Goal: Task Accomplishment & Management: Complete application form

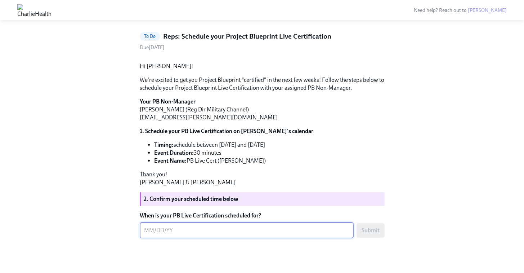
scroll to position [84, 0]
type textarea "[DATE]"
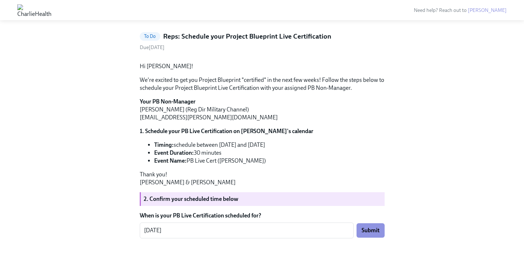
click at [401, 155] on div "Back to Project Blueprint Foundations Certification overview To Do Reps: Schedu…" at bounding box center [262, 133] width 501 height 243
click at [360, 231] on button "Submit" at bounding box center [370, 230] width 28 height 14
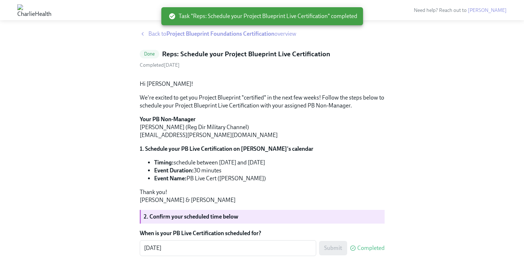
scroll to position [0, 0]
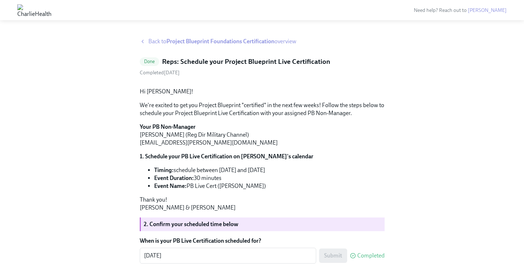
click at [211, 41] on strong "Project Blueprint Foundations Certification" at bounding box center [220, 41] width 108 height 7
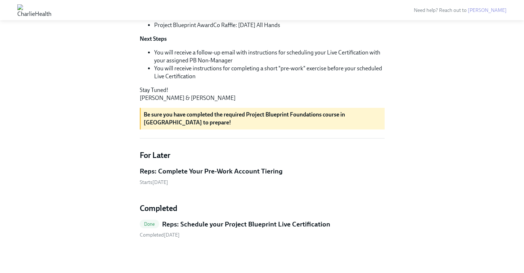
scroll to position [284, 0]
click at [236, 170] on h5 "Reps: Complete Your Pre-Work Account Tiering" at bounding box center [211, 170] width 143 height 9
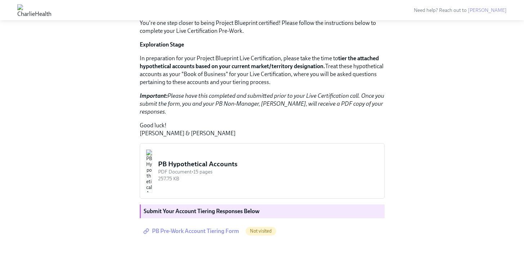
scroll to position [141, 0]
click at [209, 232] on span "PB Pre-Work Account Tiering Form" at bounding box center [192, 230] width 94 height 7
